Goal: Task Accomplishment & Management: Use online tool/utility

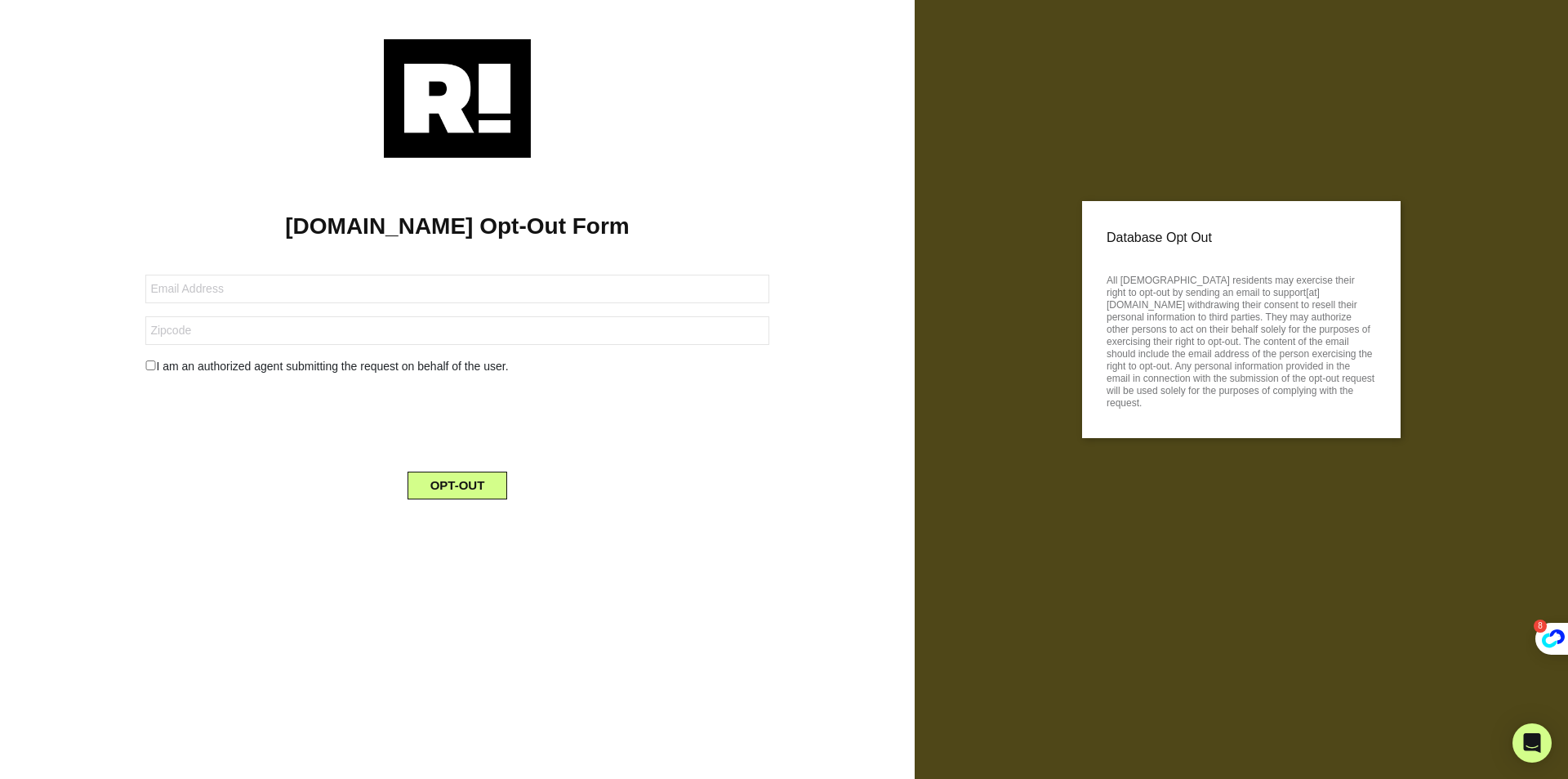
drag, startPoint x: 532, startPoint y: 263, endPoint x: 561, endPoint y: 286, distance: 37.0
click at [555, 285] on form "I am an authorized agent submitting the request on behalf of the user. OPT-OUT" at bounding box center [457, 377] width 623 height 245
click at [560, 285] on input "text" at bounding box center [457, 289] width 623 height 28
paste input "[EMAIL_ADDRESS][DOMAIN_NAME]"
type input "[EMAIL_ADDRESS][DOMAIN_NAME]"
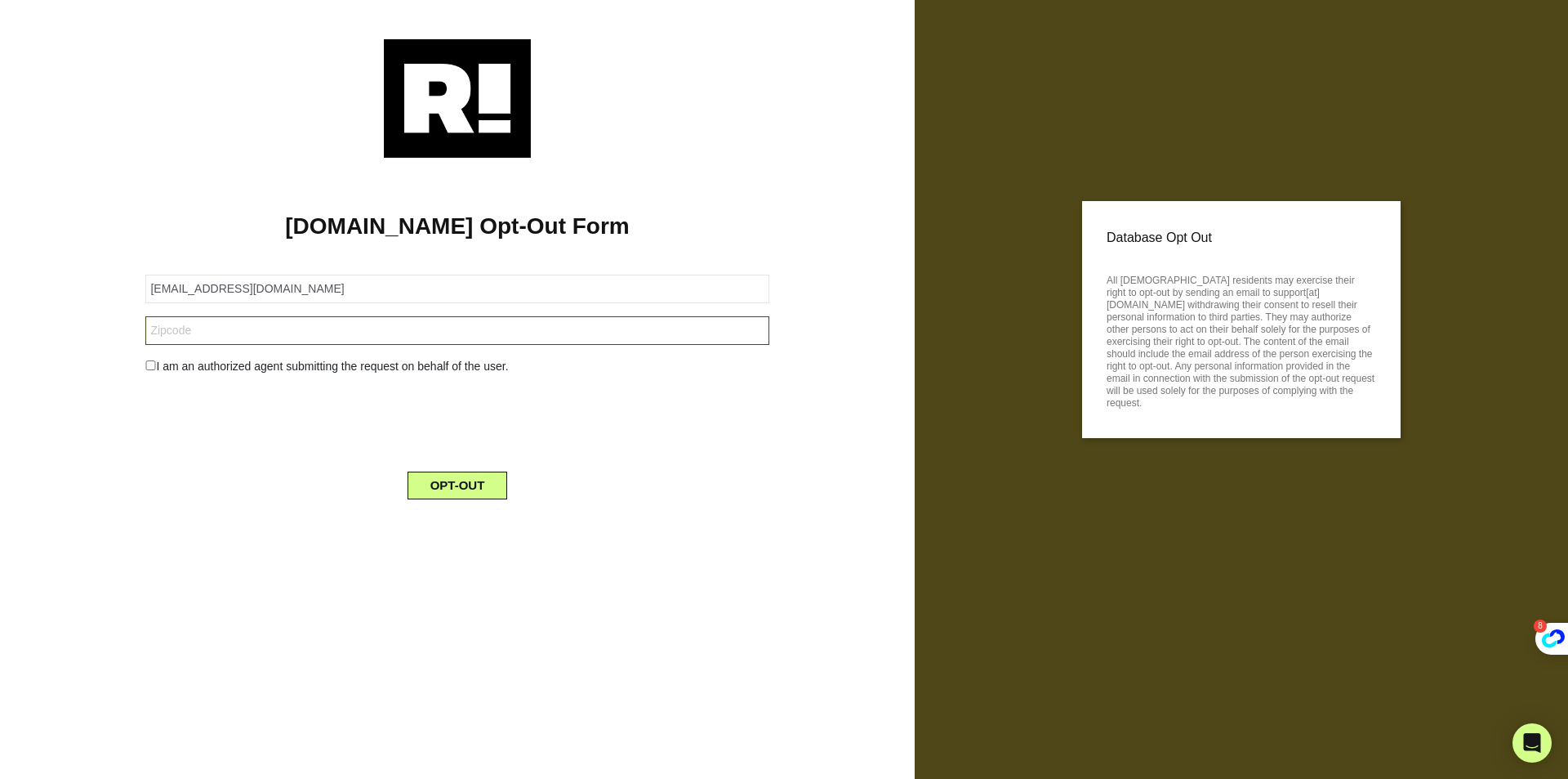
click at [450, 324] on input "text" at bounding box center [457, 330] width 623 height 28
paste input "76078"
type input "76078"
click at [444, 492] on button "OPT-OUT" at bounding box center [458, 485] width 100 height 28
